Goal: Check status

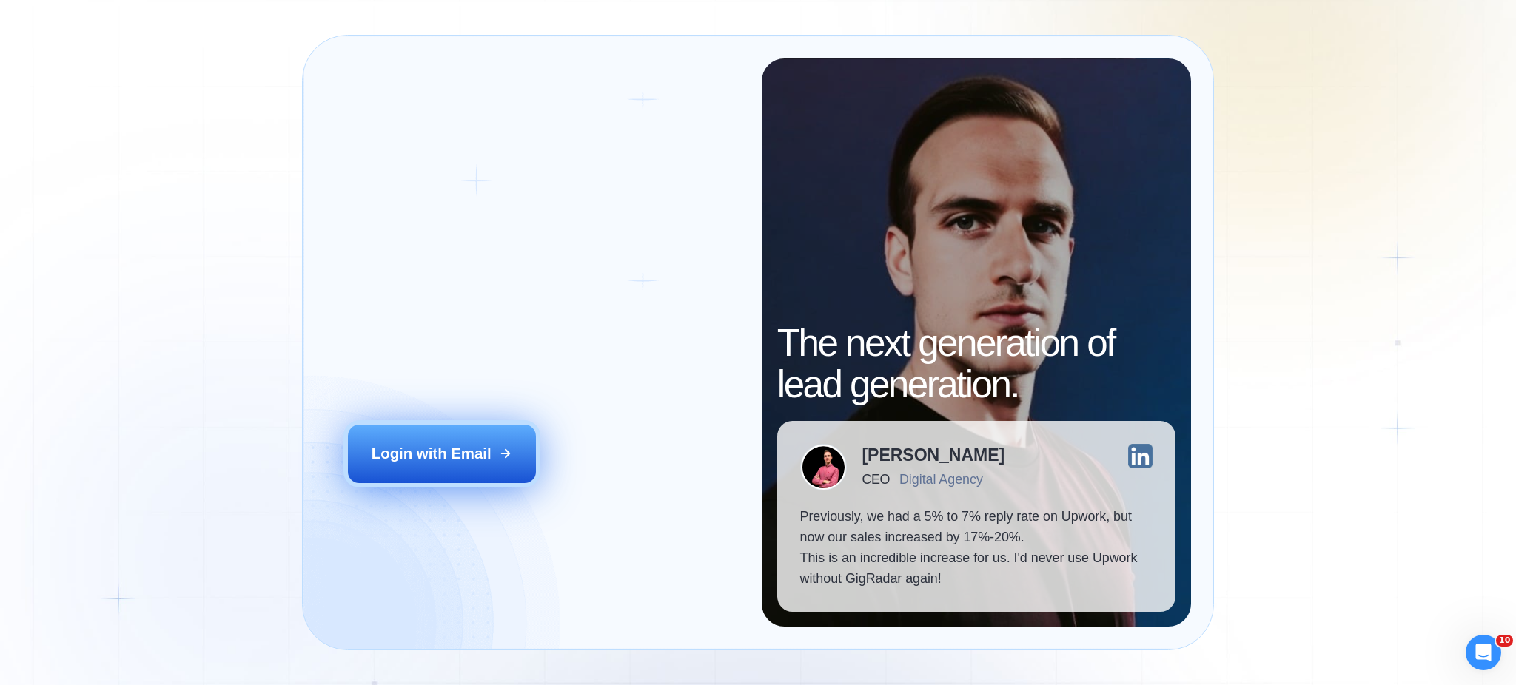
click at [382, 459] on div "Login with Email" at bounding box center [431, 453] width 120 height 21
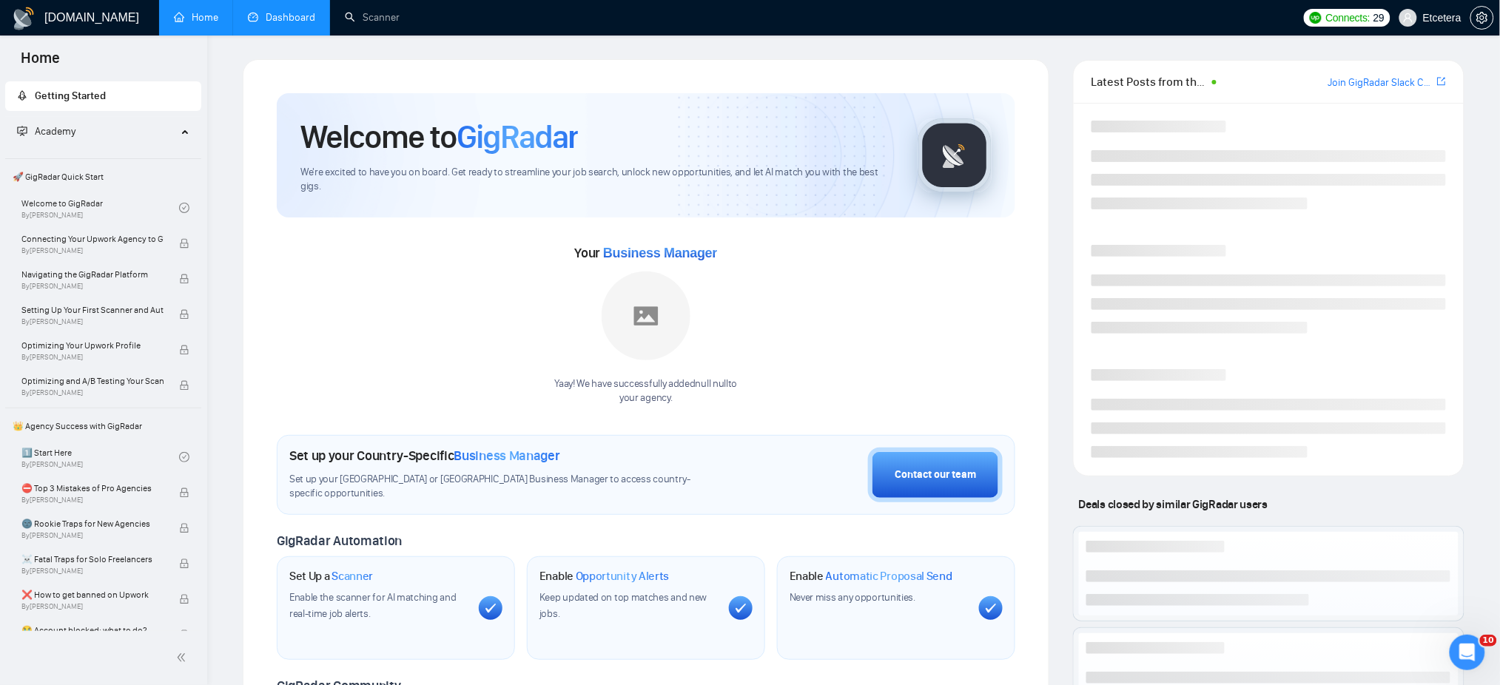
click at [293, 20] on link "Dashboard" at bounding box center [281, 17] width 67 height 13
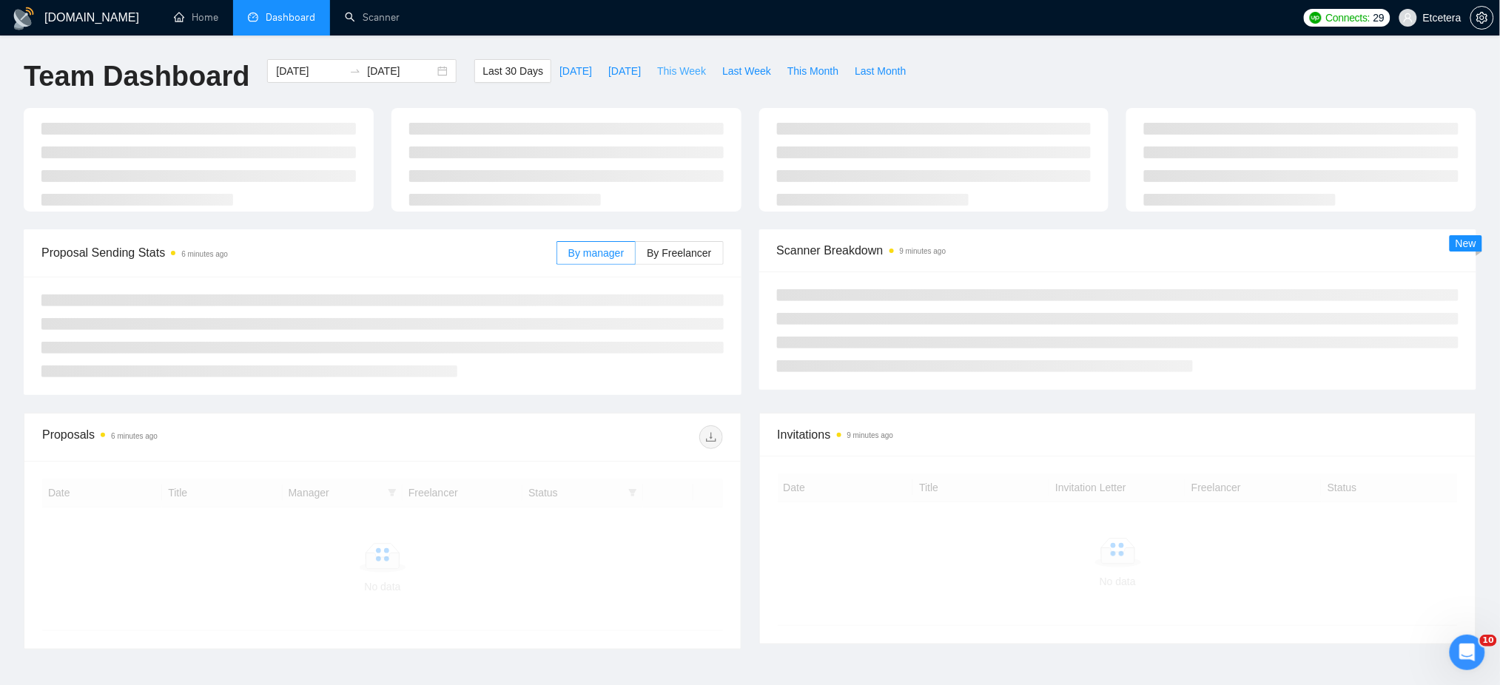
click at [672, 64] on span "This Week" at bounding box center [681, 71] width 49 height 16
type input "[DATE]"
